Goal: Task Accomplishment & Management: Use online tool/utility

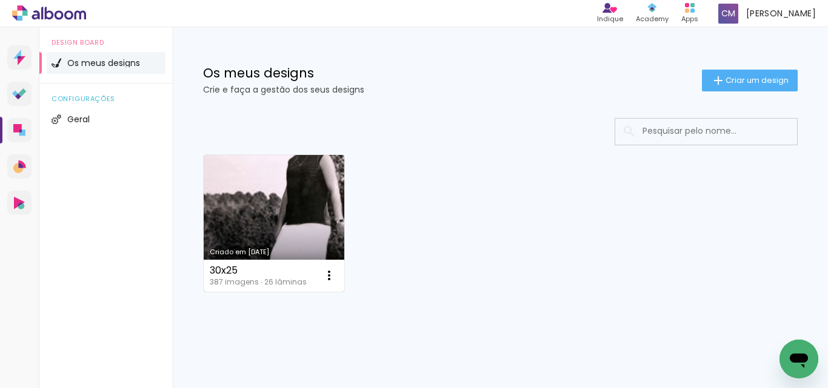
click at [303, 216] on link "Criado em [DATE]" at bounding box center [274, 223] width 141 height 137
